Goal: Go to known website: Access a specific website the user already knows

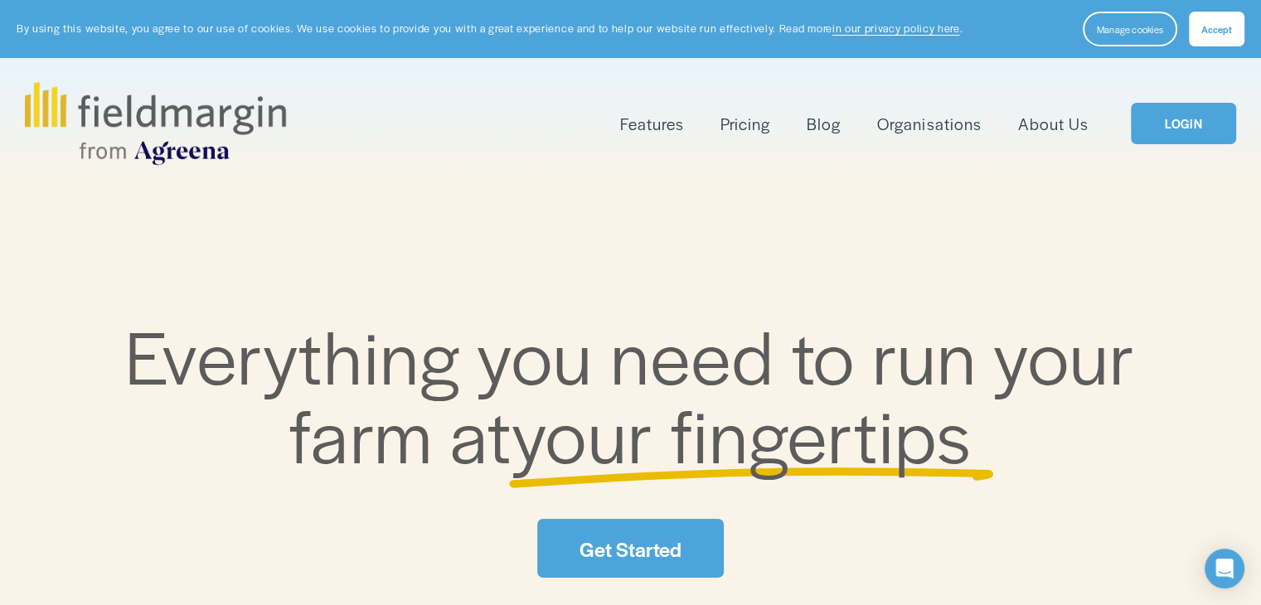
click at [1191, 139] on link "LOGIN" at bounding box center [1183, 124] width 104 height 42
